Goal: Task Accomplishment & Management: Manage account settings

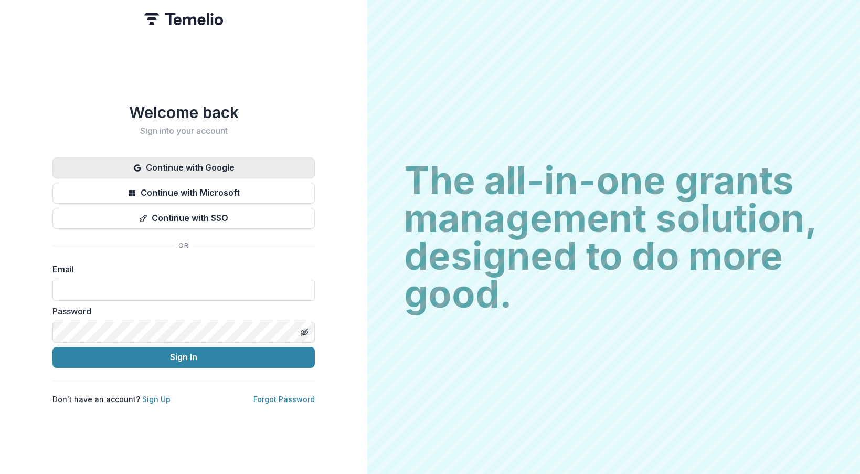
click at [243, 166] on button "Continue with Google" at bounding box center [183, 167] width 262 height 21
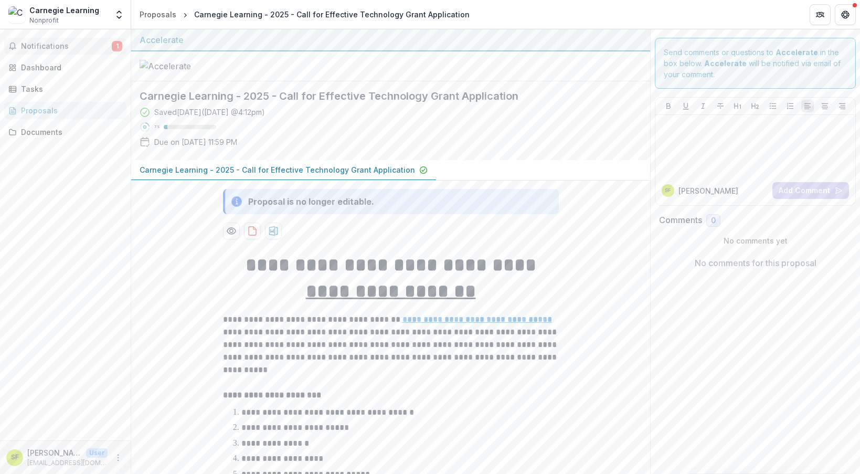
click at [82, 46] on span "Notifications" at bounding box center [66, 46] width 91 height 9
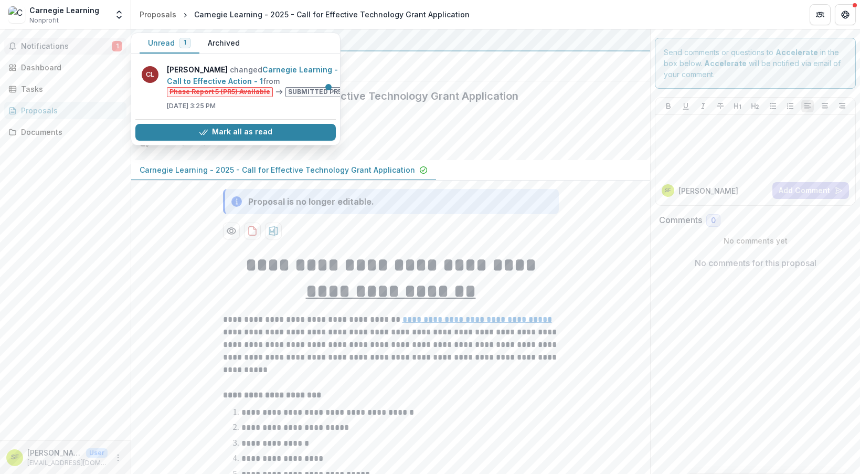
click at [162, 42] on button "Unread 1" at bounding box center [170, 43] width 60 height 20
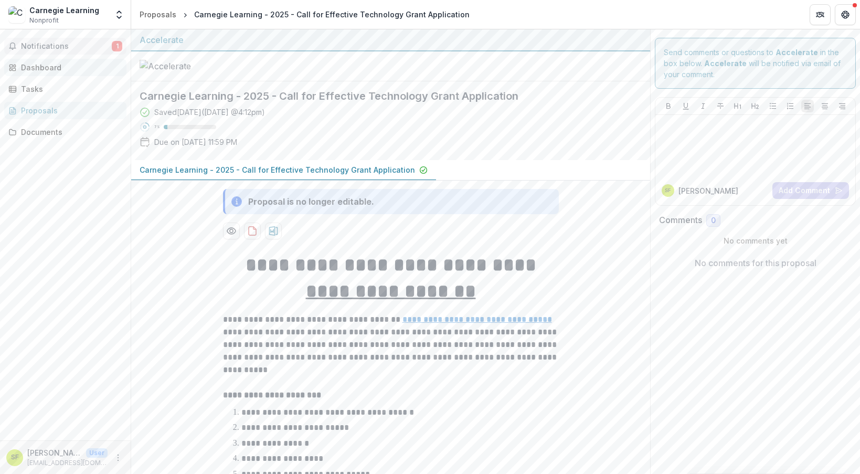
click at [50, 70] on div "Dashboard" at bounding box center [69, 67] width 97 height 11
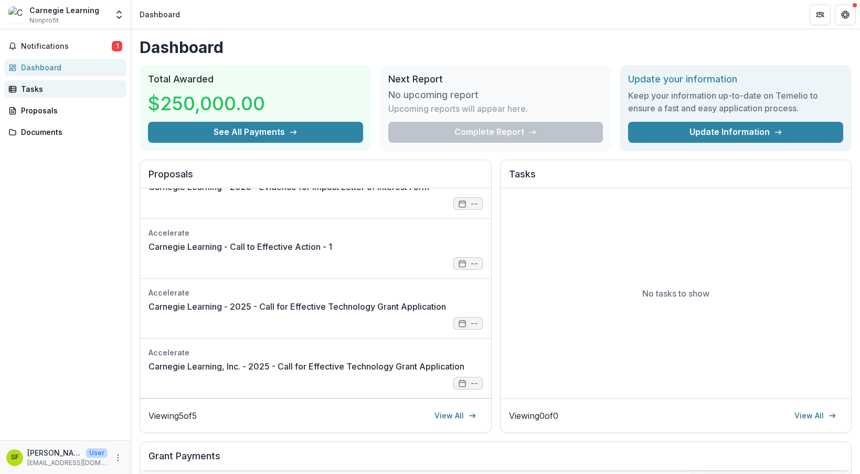
click at [55, 90] on div "Tasks" at bounding box center [69, 88] width 97 height 11
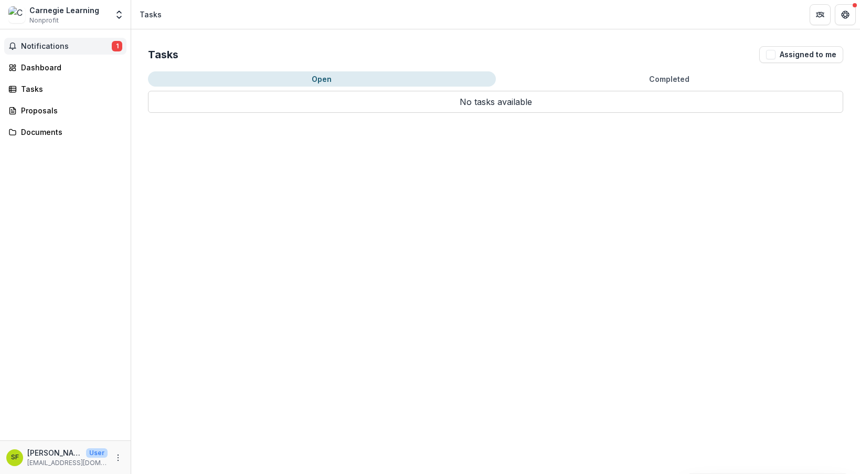
click at [69, 44] on span "Notifications" at bounding box center [66, 46] width 91 height 9
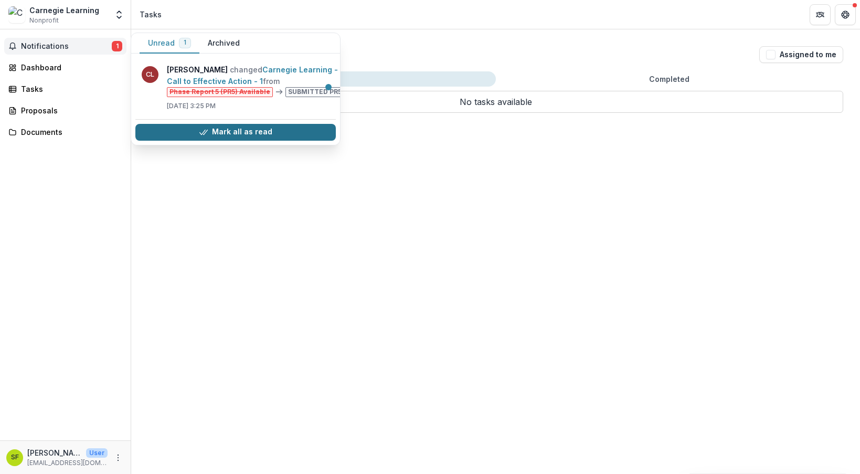
click at [234, 137] on button "Mark all as read" at bounding box center [235, 132] width 200 height 17
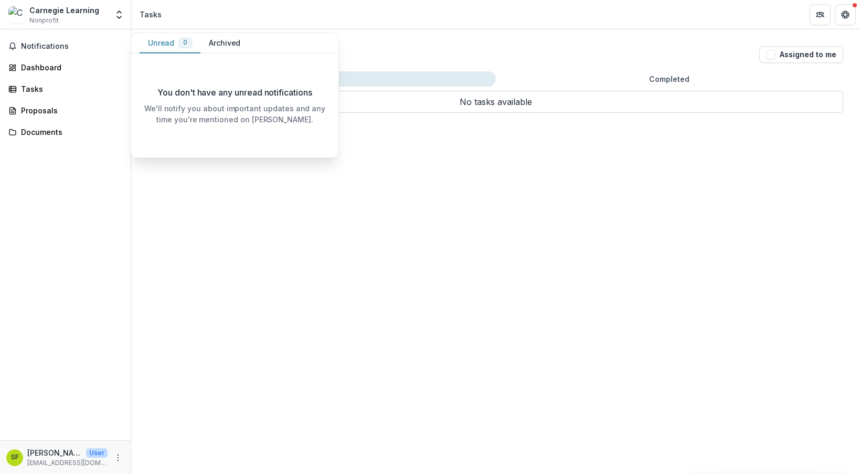
click at [71, 185] on div "Notifications Unread 0 Archived You don't have any unread notifications We'll n…" at bounding box center [65, 234] width 131 height 411
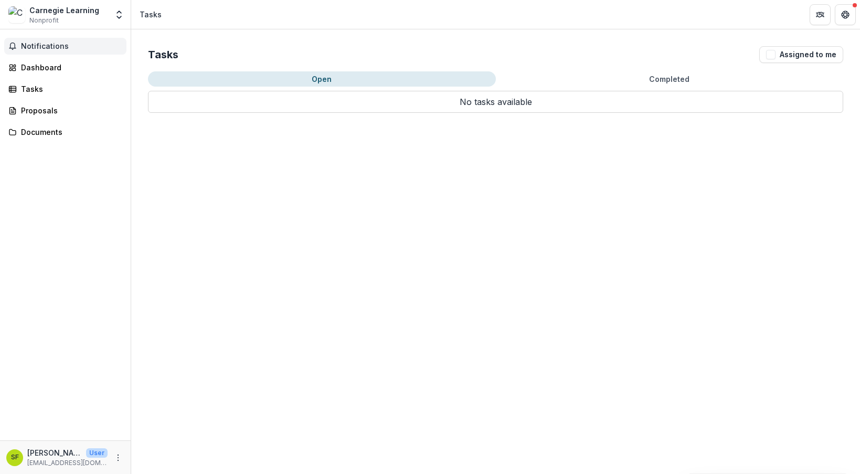
click at [52, 46] on span "Notifications" at bounding box center [71, 46] width 101 height 9
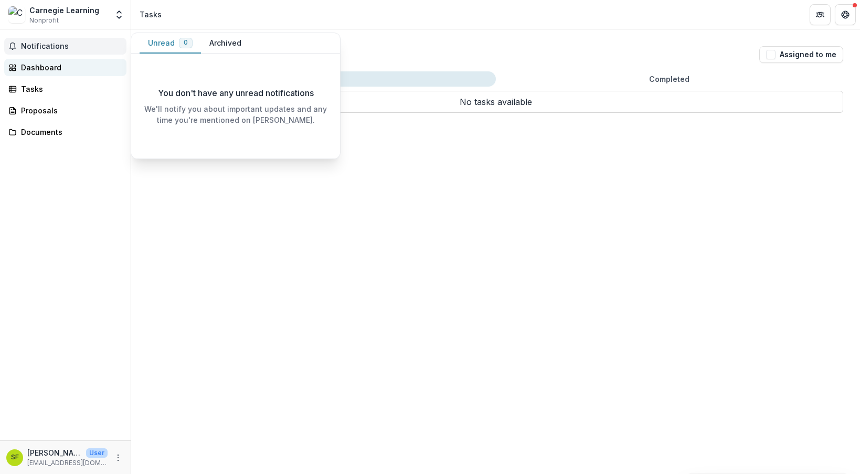
click at [54, 66] on div "Dashboard" at bounding box center [69, 67] width 97 height 11
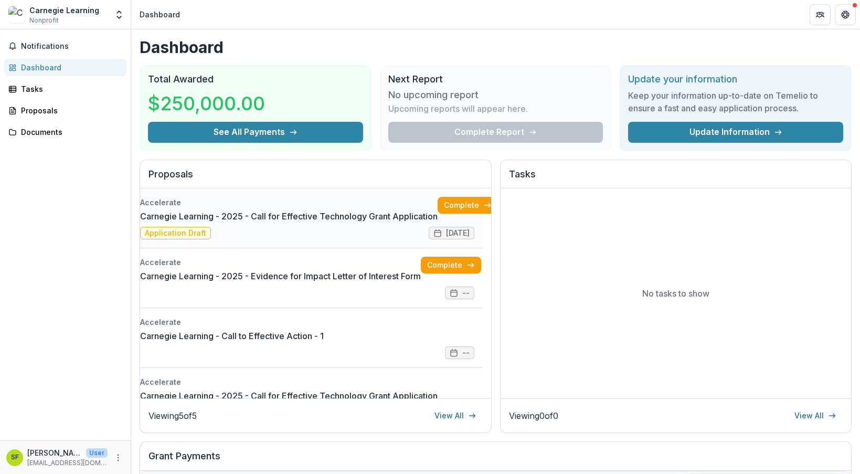
scroll to position [0, 20]
click at [431, 222] on link "Carnegie Learning - 2025 - Call for Effective Technology Grant Application" at bounding box center [281, 216] width 297 height 13
